Goal: Information Seeking & Learning: Learn about a topic

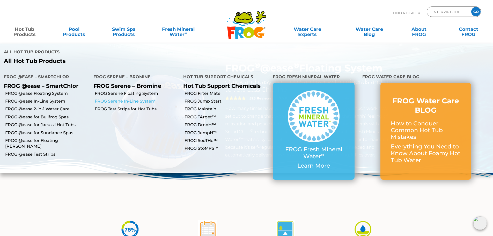
click at [126, 98] on link "FROG Serene In-Line System" at bounding box center [137, 101] width 84 height 6
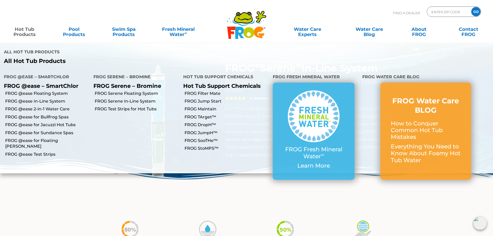
click at [27, 58] on p "All Hot Tub Products" at bounding box center [123, 61] width 239 height 7
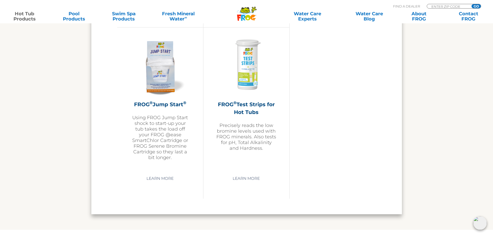
scroll to position [1268, 0]
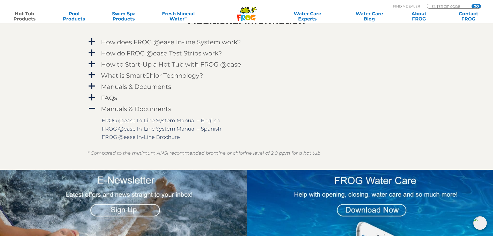
scroll to position [492, 0]
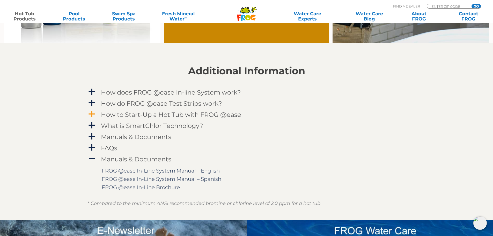
click at [92, 113] on span "a" at bounding box center [92, 114] width 8 height 8
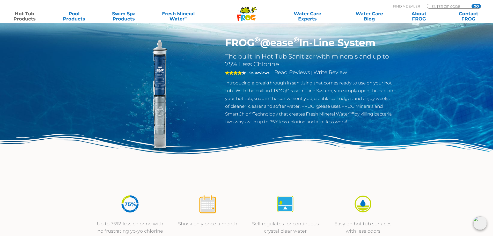
scroll to position [0, 0]
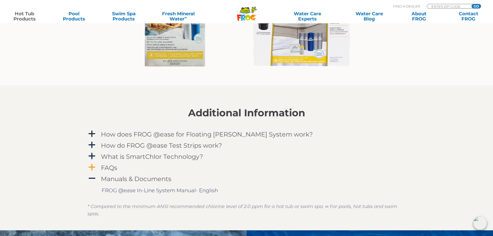
scroll to position [544, 0]
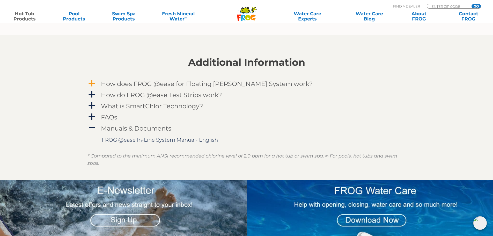
click at [91, 83] on span "a" at bounding box center [92, 83] width 8 height 8
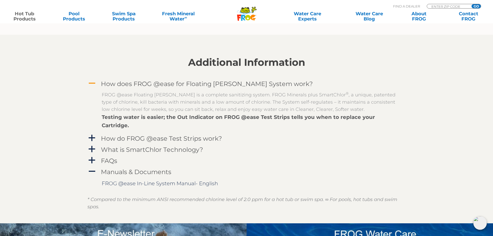
click at [92, 81] on span "A" at bounding box center [92, 83] width 8 height 8
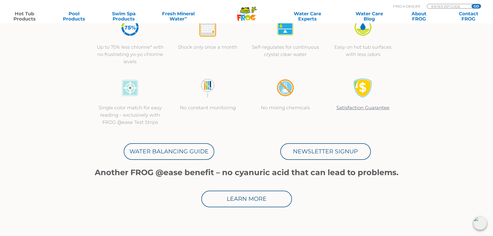
scroll to position [0, 0]
